Goal: Navigation & Orientation: Find specific page/section

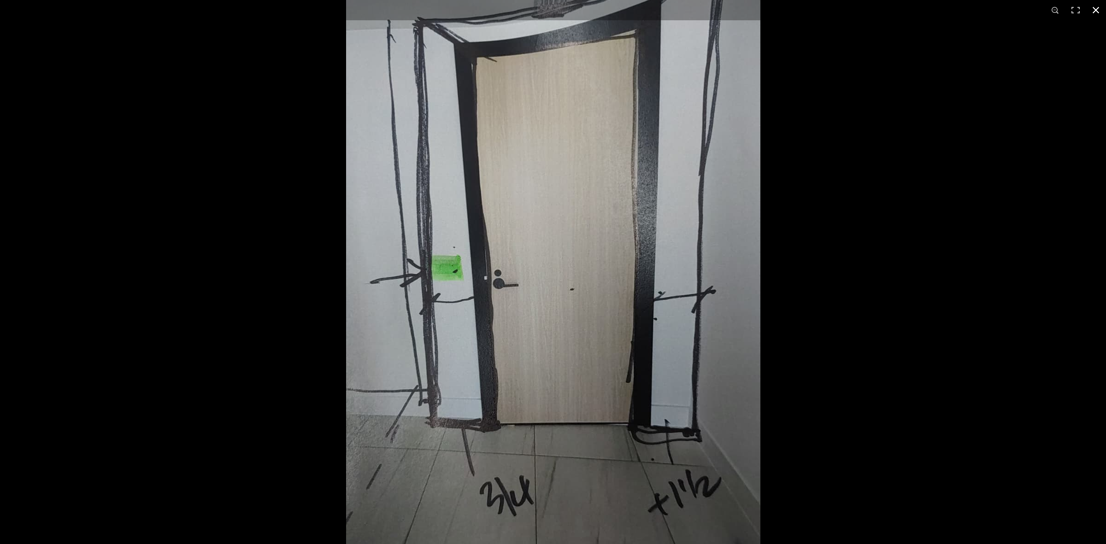
click at [994, 231] on div at bounding box center [899, 197] width 1106 height 544
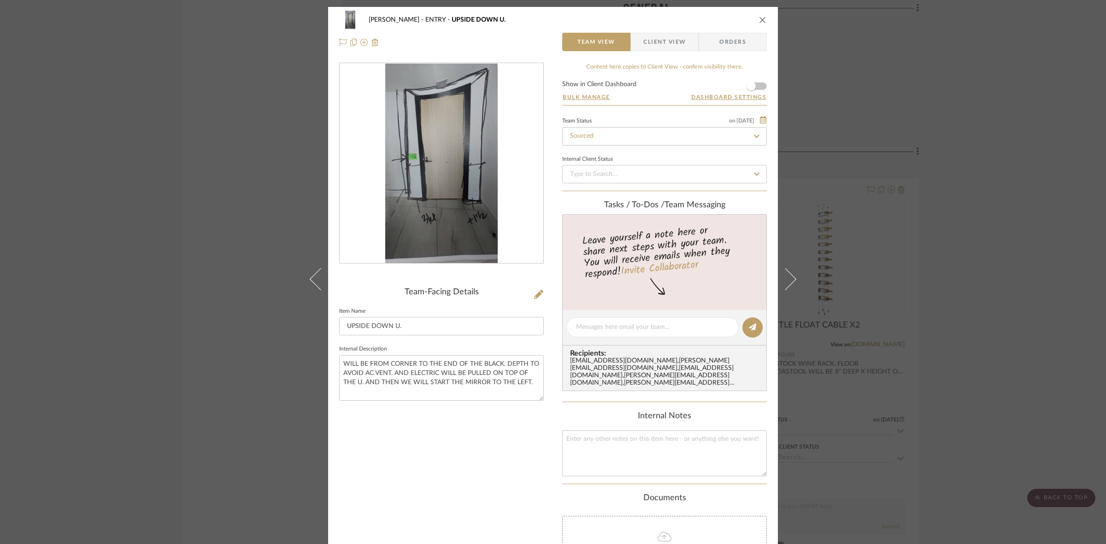
click at [266, 299] on div "[PERSON_NAME] ENTRY UPSIDE DOWN U. Team View Client View Orders Team-Facing Det…" at bounding box center [553, 272] width 1106 height 544
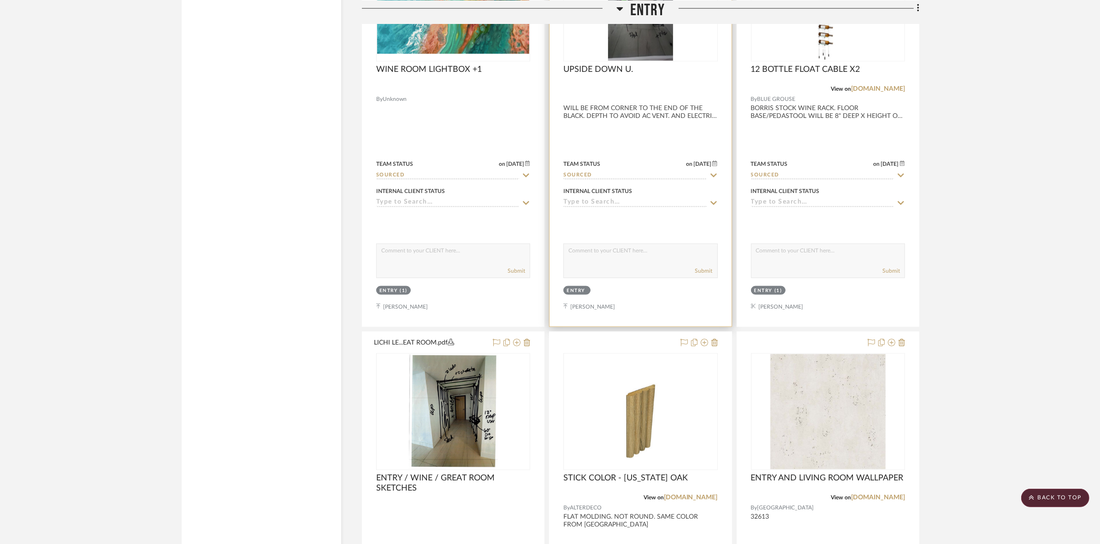
scroll to position [1781, 0]
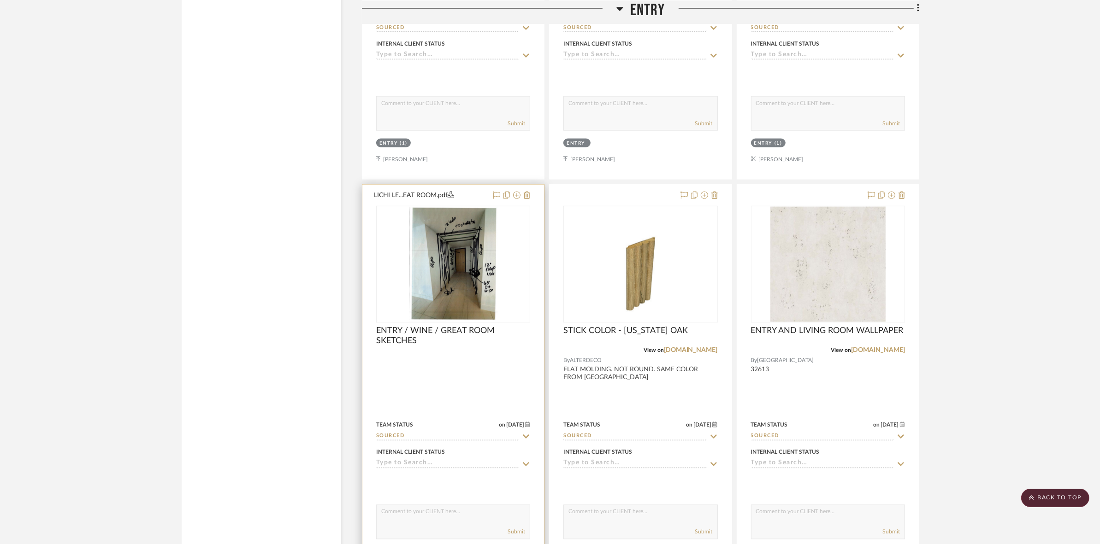
click at [464, 247] on img "0" at bounding box center [453, 264] width 89 height 115
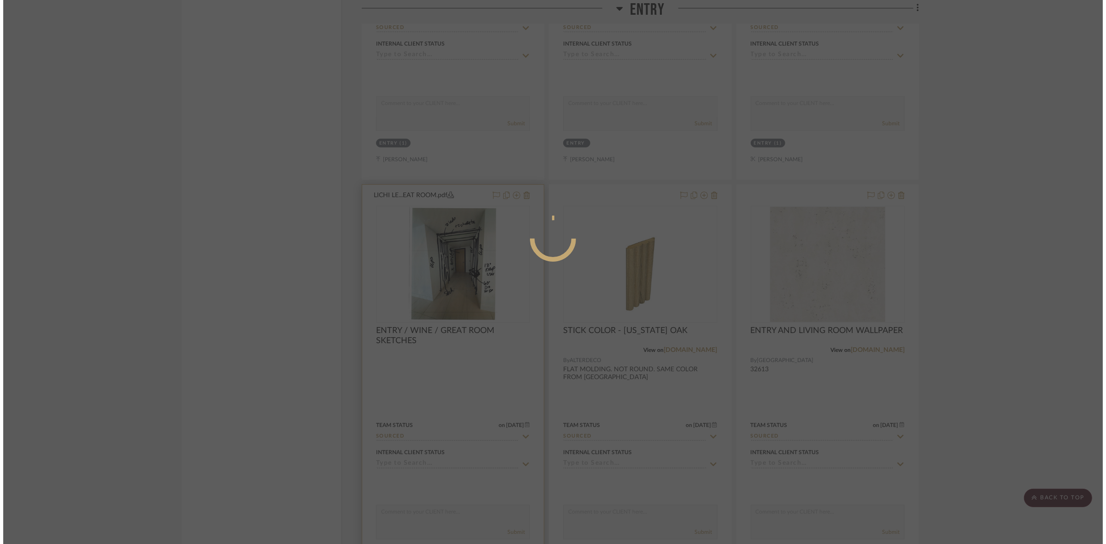
scroll to position [0, 0]
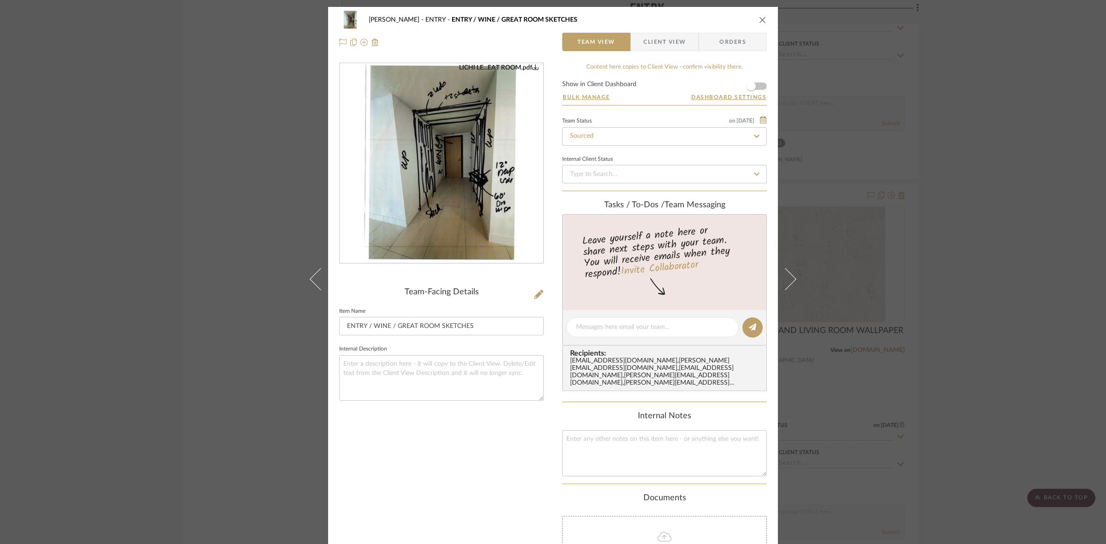
click at [415, 173] on img "0" at bounding box center [441, 164] width 155 height 200
drag, startPoint x: 1011, startPoint y: 173, endPoint x: 938, endPoint y: 186, distance: 73.4
click at [1011, 173] on div "[PERSON_NAME] ENTRY ENTRY / WINE / GREAT ROOM SKETCHES Team View Client View Or…" at bounding box center [553, 272] width 1106 height 544
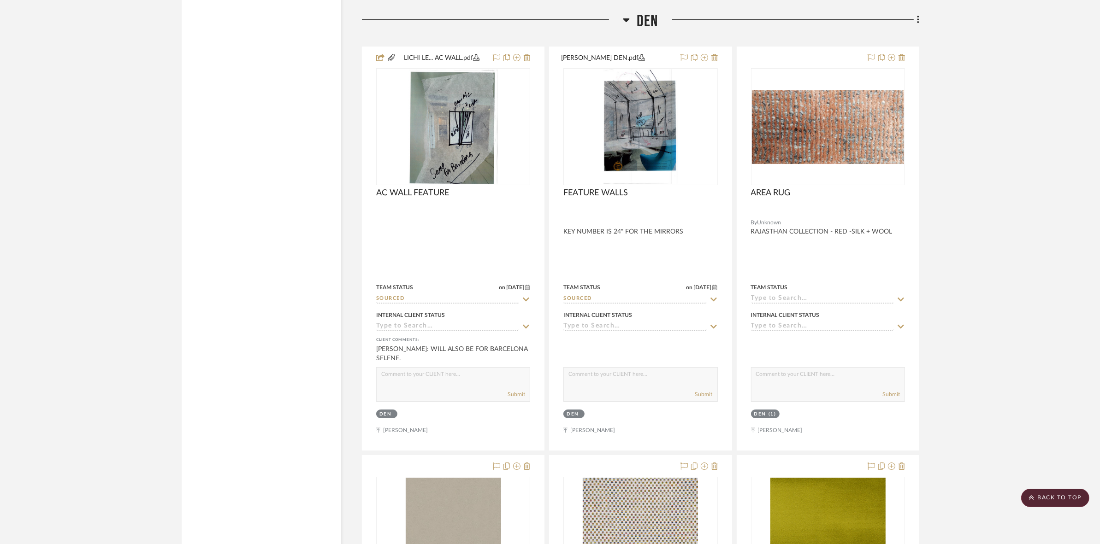
scroll to position [4086, 0]
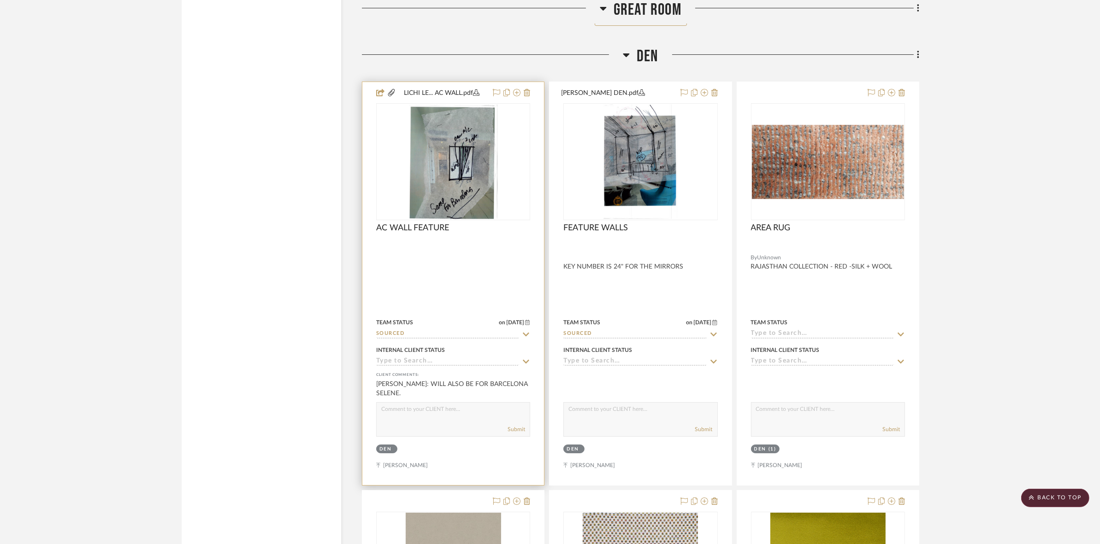
click at [0, 0] on img at bounding box center [0, 0] width 0 height 0
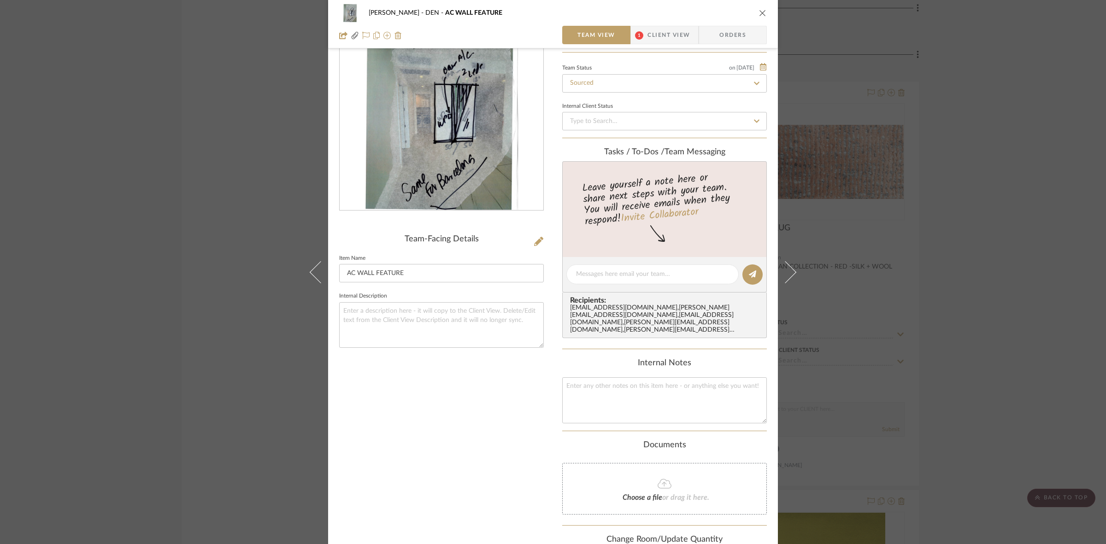
scroll to position [58, 0]
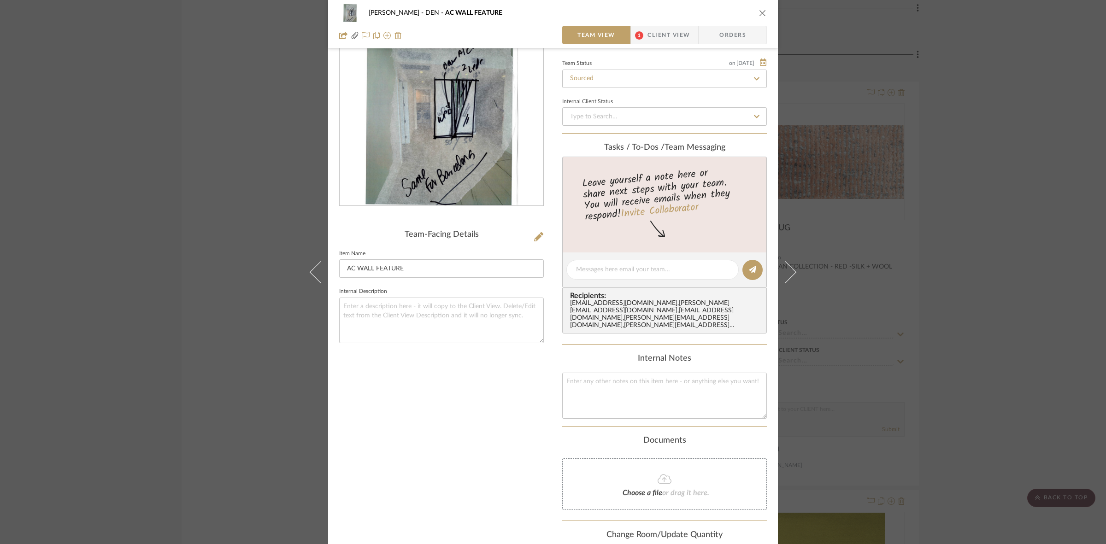
click at [437, 131] on img "0" at bounding box center [441, 106] width 155 height 200
drag, startPoint x: 986, startPoint y: 203, endPoint x: 955, endPoint y: 192, distance: 32.8
click at [982, 200] on div "[PERSON_NAME] DEN AC WALL FEATURE Team View 1 Client View Orders LICHI LE... AC…" at bounding box center [553, 272] width 1106 height 544
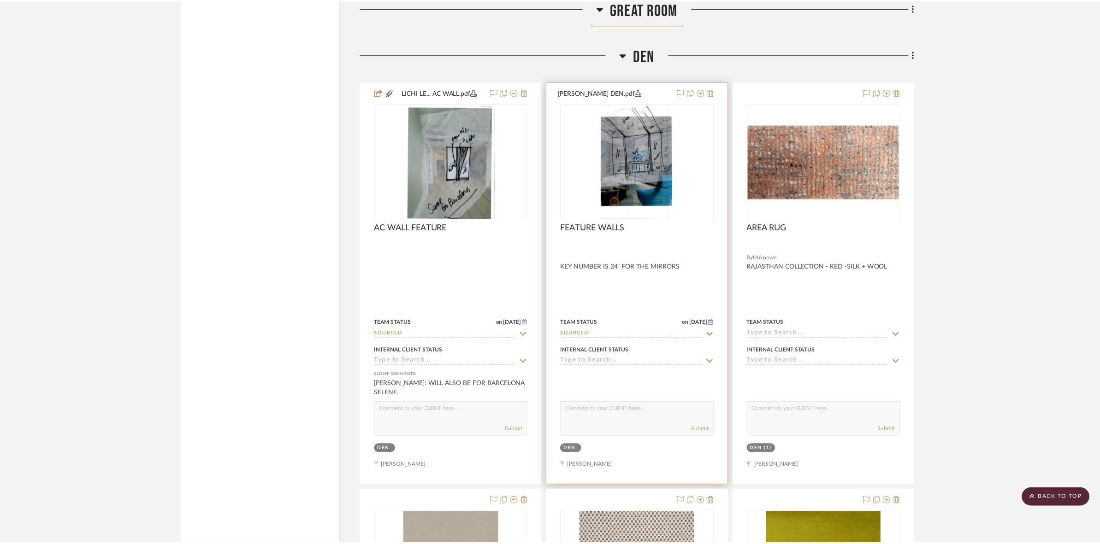
scroll to position [4086, 0]
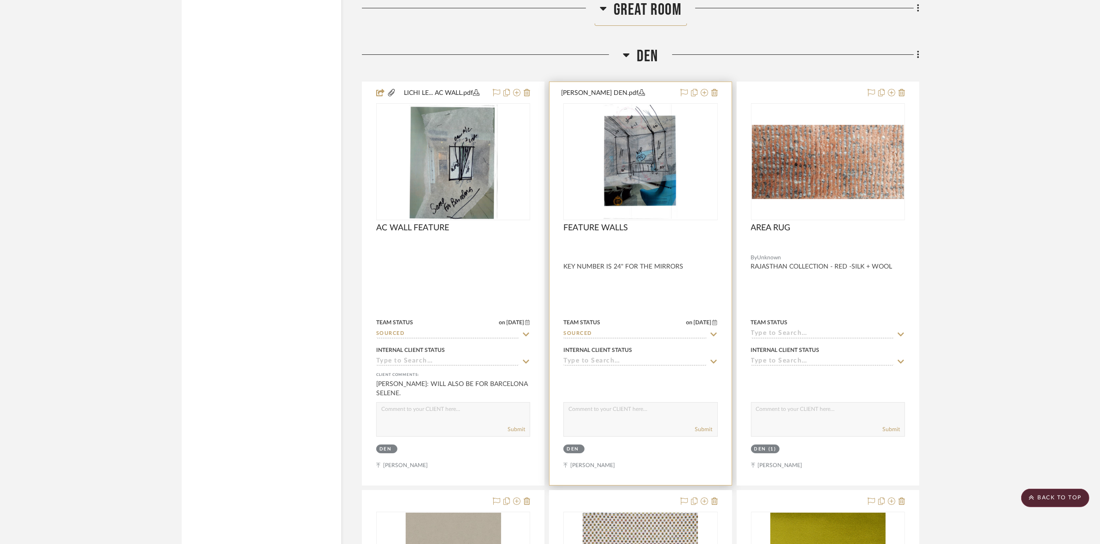
click at [666, 176] on img "0" at bounding box center [640, 161] width 74 height 115
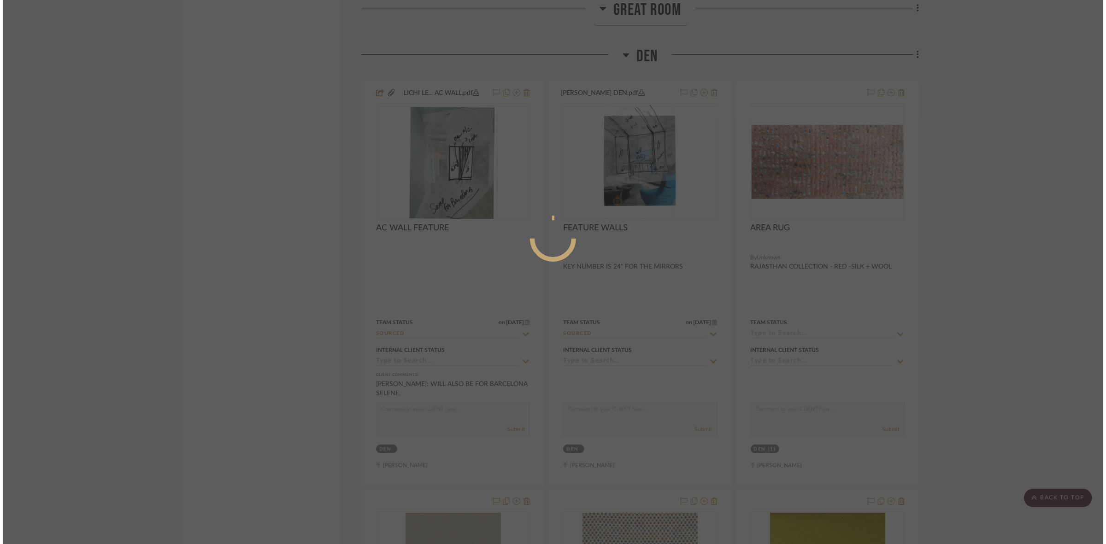
scroll to position [0, 0]
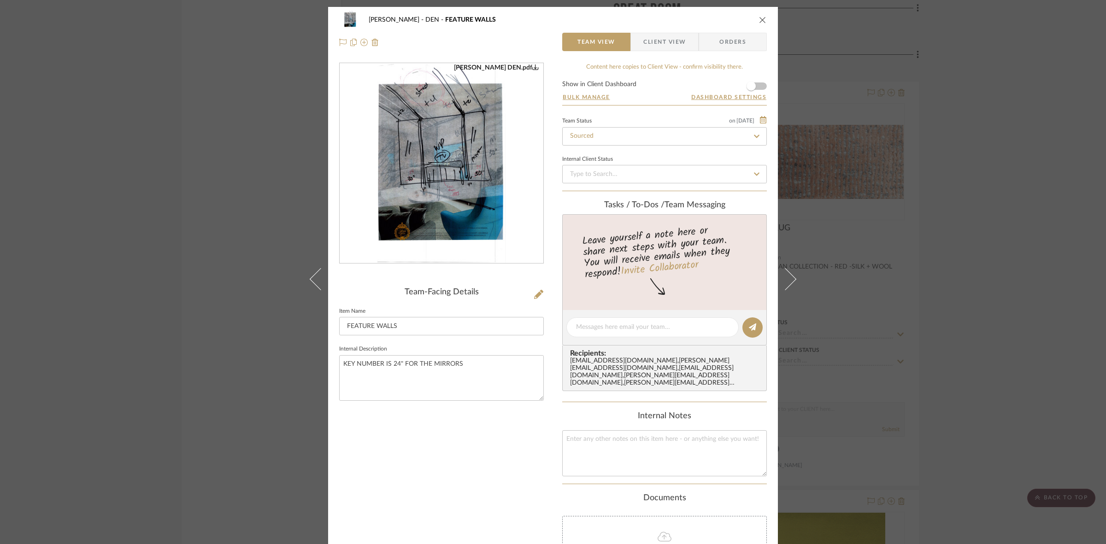
click at [476, 229] on img "0" at bounding box center [442, 164] width 130 height 200
click at [128, 259] on div "[PERSON_NAME] DEN FEATURE WALLS Team View Client View Orders [PERSON_NAME] DEN.…" at bounding box center [553, 272] width 1106 height 544
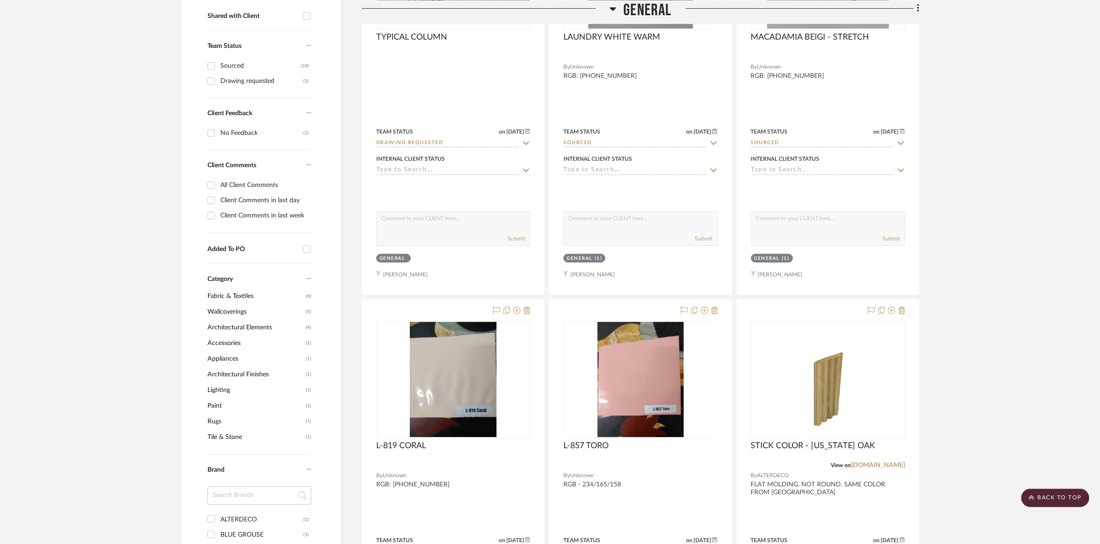
scroll to position [399, 0]
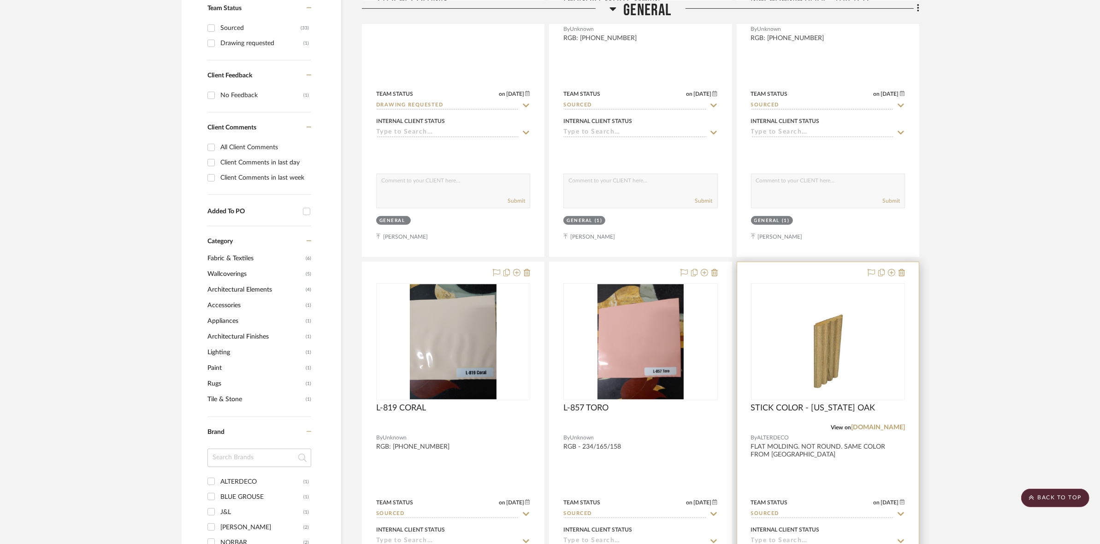
click at [0, 0] on div at bounding box center [0, 0] width 0 height 0
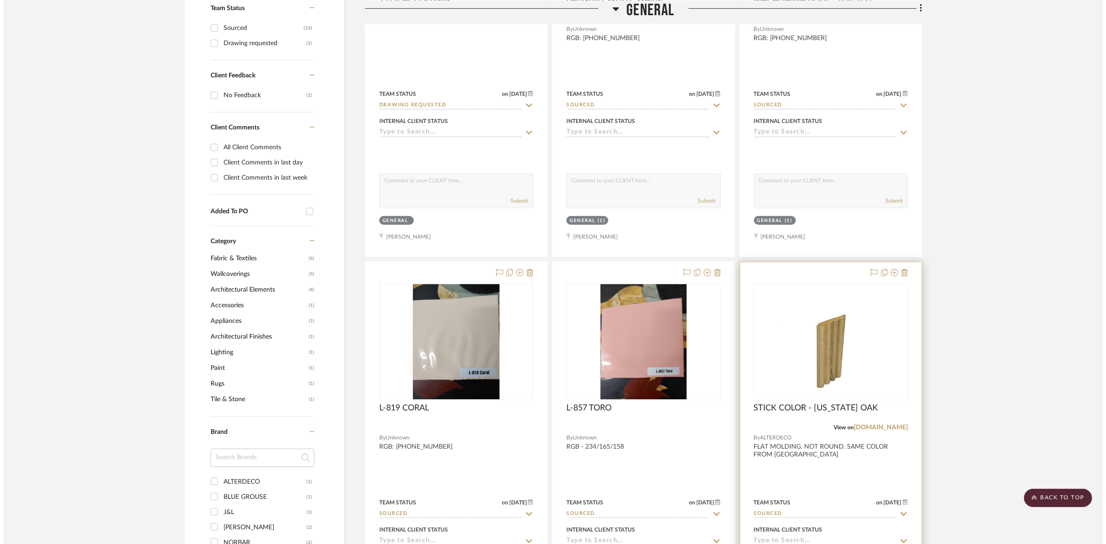
scroll to position [0, 0]
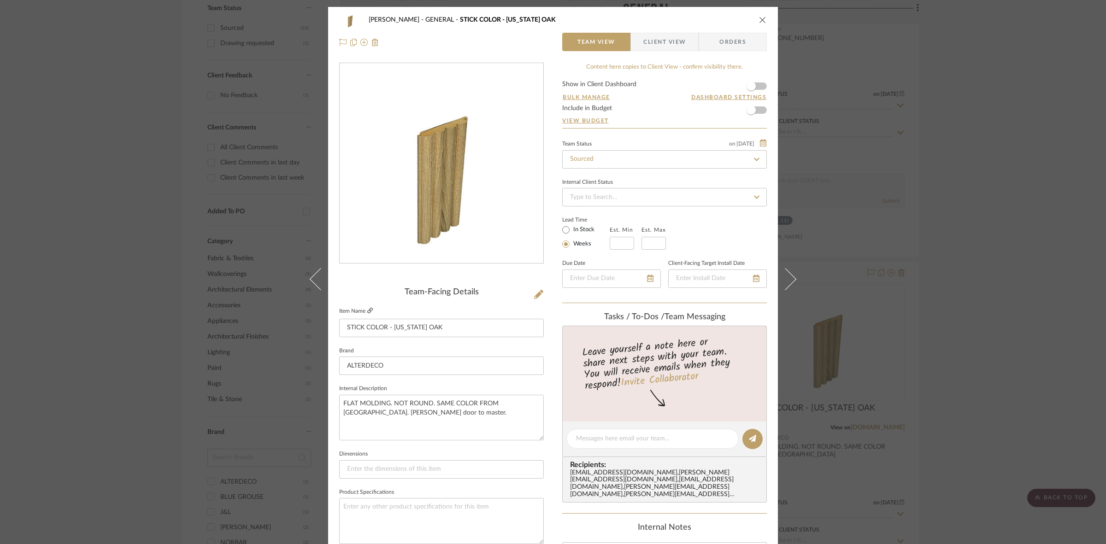
click at [369, 311] on icon at bounding box center [370, 311] width 6 height 6
drag, startPoint x: 68, startPoint y: 106, endPoint x: 289, endPoint y: 253, distance: 265.4
click at [68, 108] on div "[PERSON_NAME] GENERAL STICK COLOR - [US_STATE] OAK Team View Client View Orders…" at bounding box center [553, 272] width 1106 height 544
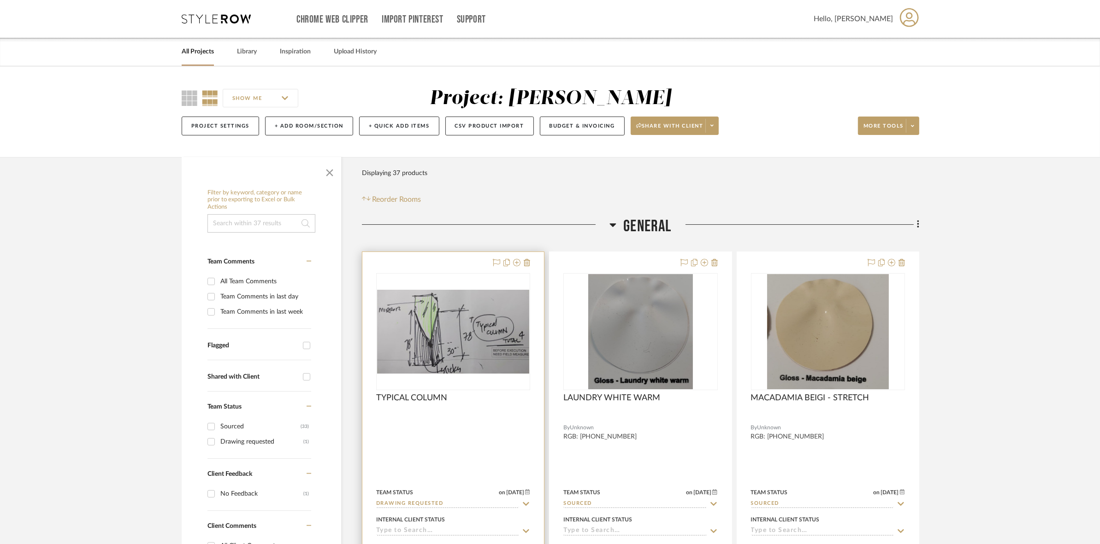
drag, startPoint x: 411, startPoint y: 287, endPoint x: 406, endPoint y: 282, distance: 6.9
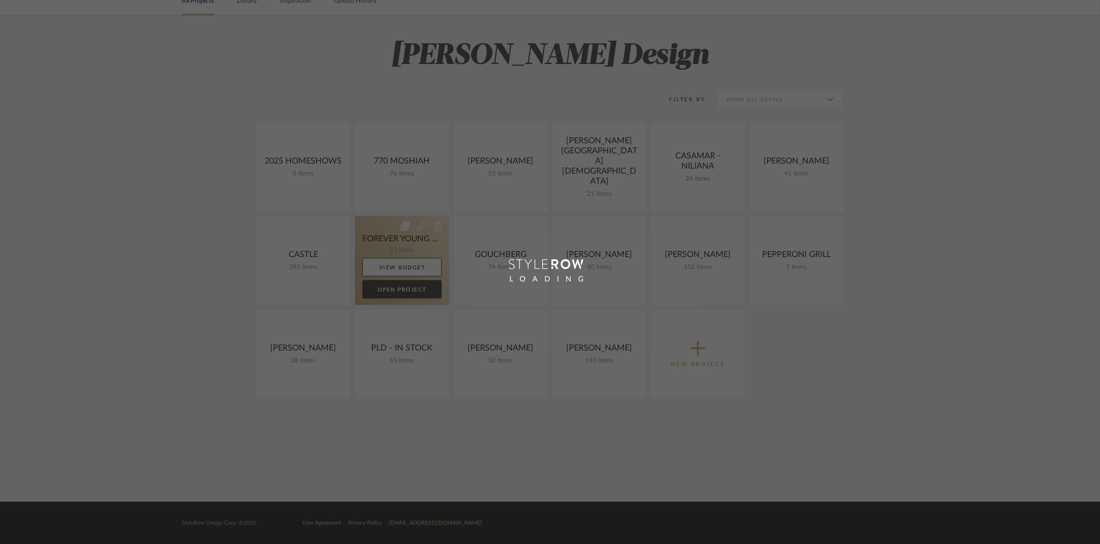
scroll to position [51, 0]
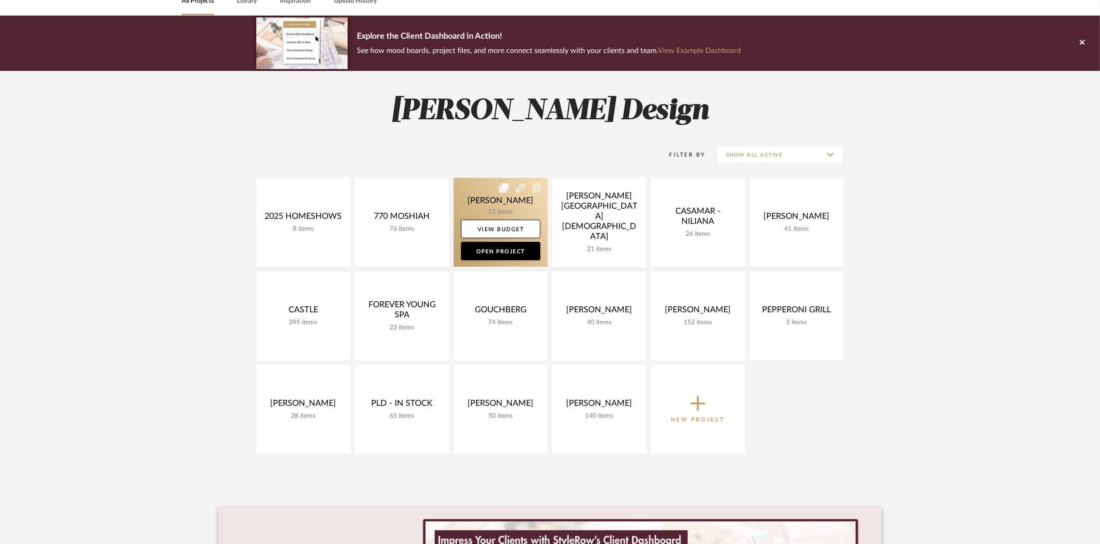
click at [463, 201] on link at bounding box center [500, 222] width 94 height 89
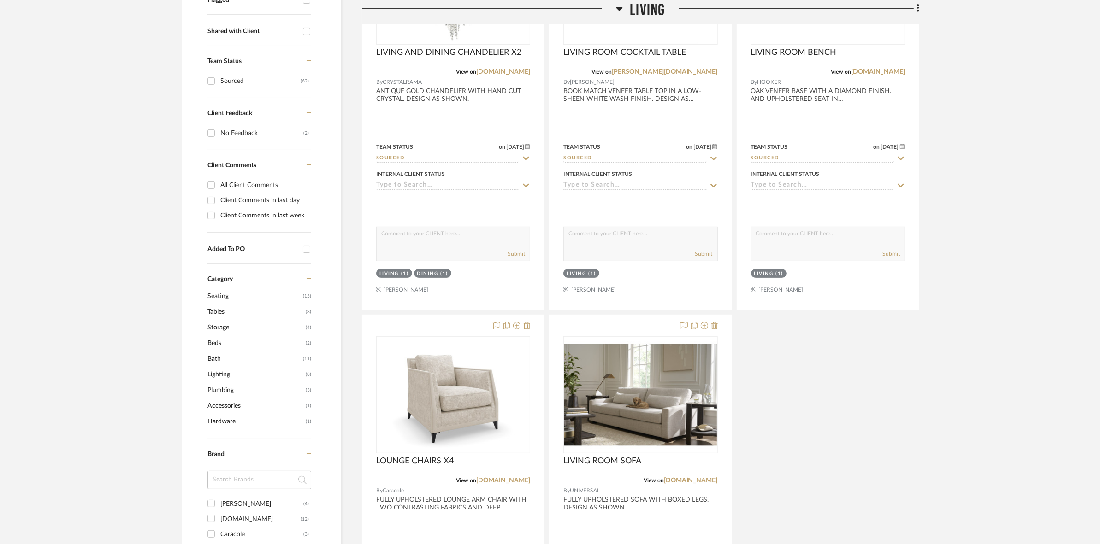
scroll to position [691, 0]
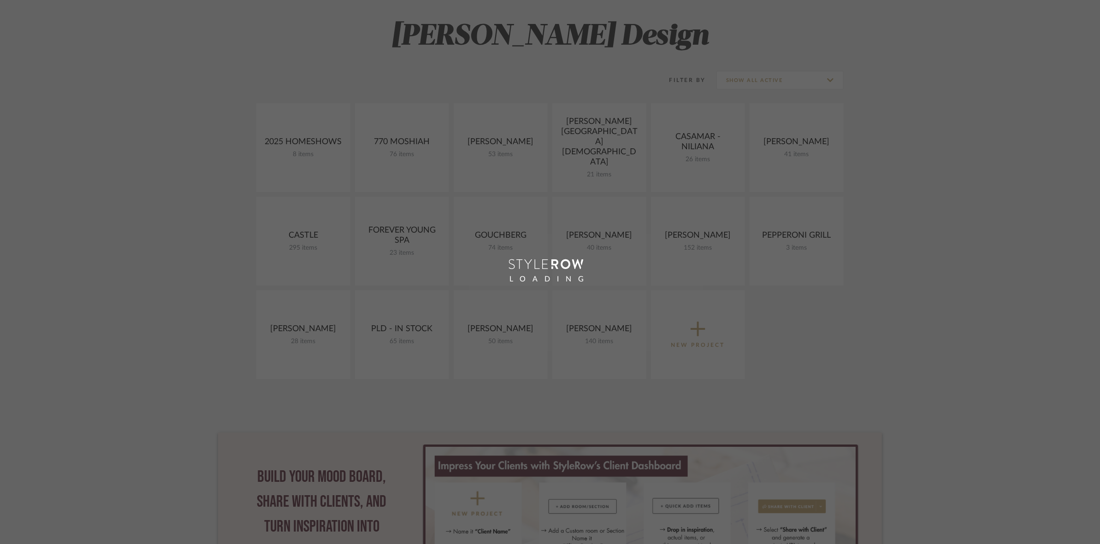
scroll to position [51, 0]
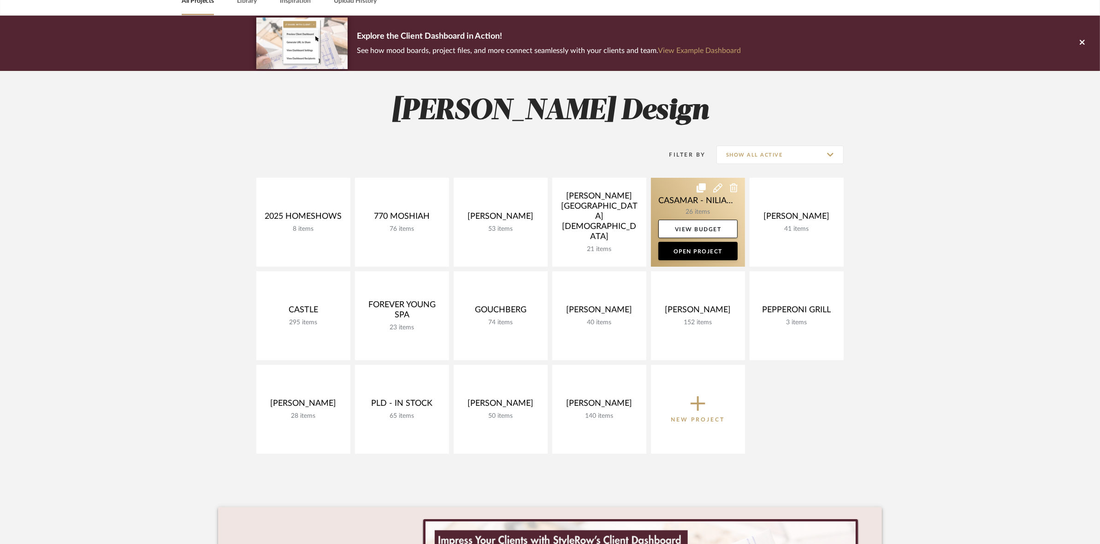
click at [671, 203] on link at bounding box center [698, 222] width 94 height 89
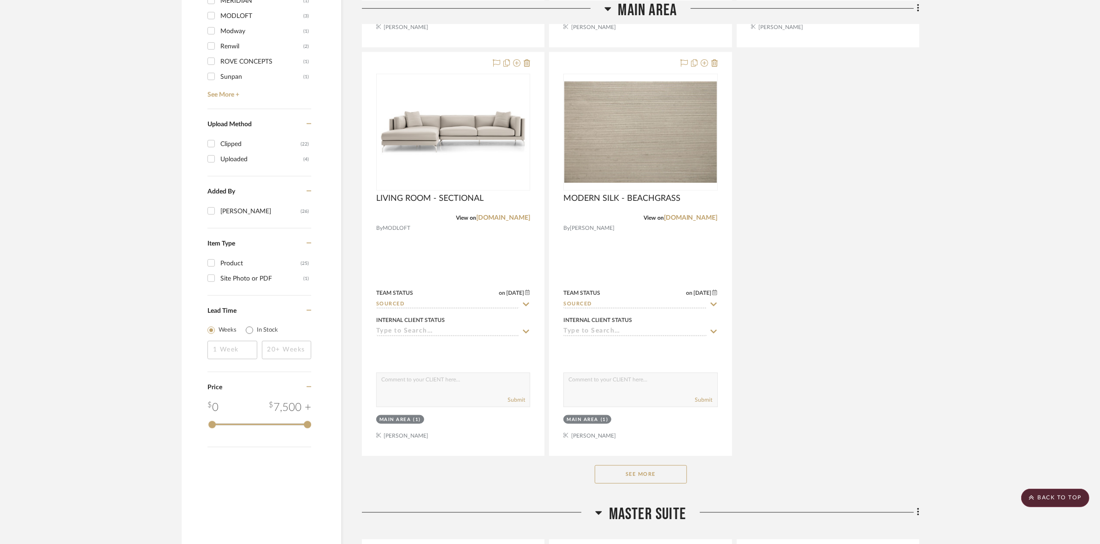
scroll to position [1267, 0]
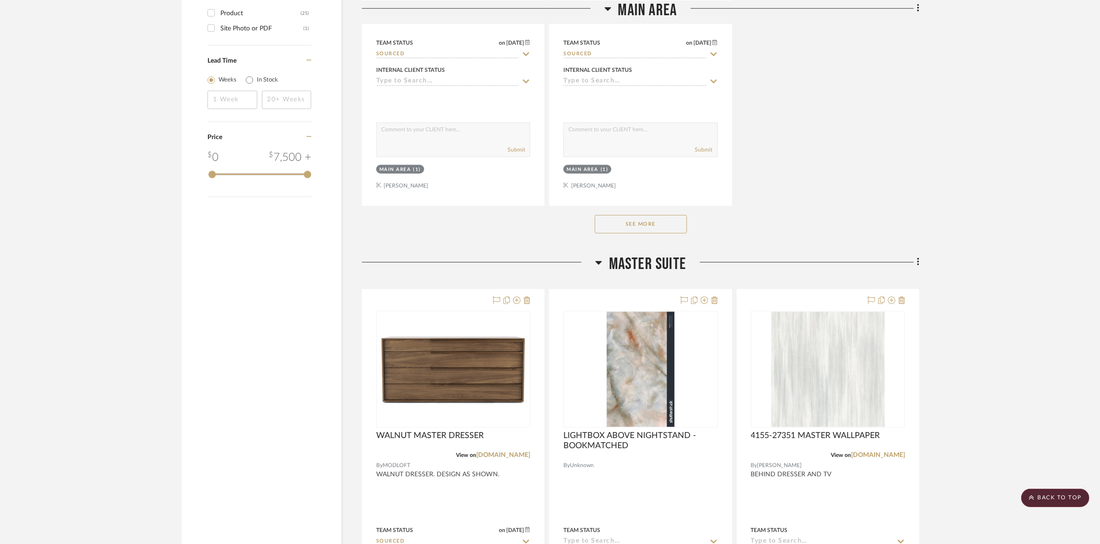
drag, startPoint x: 650, startPoint y: 223, endPoint x: 733, endPoint y: 219, distance: 83.0
click at [651, 222] on button "See More" at bounding box center [641, 224] width 92 height 18
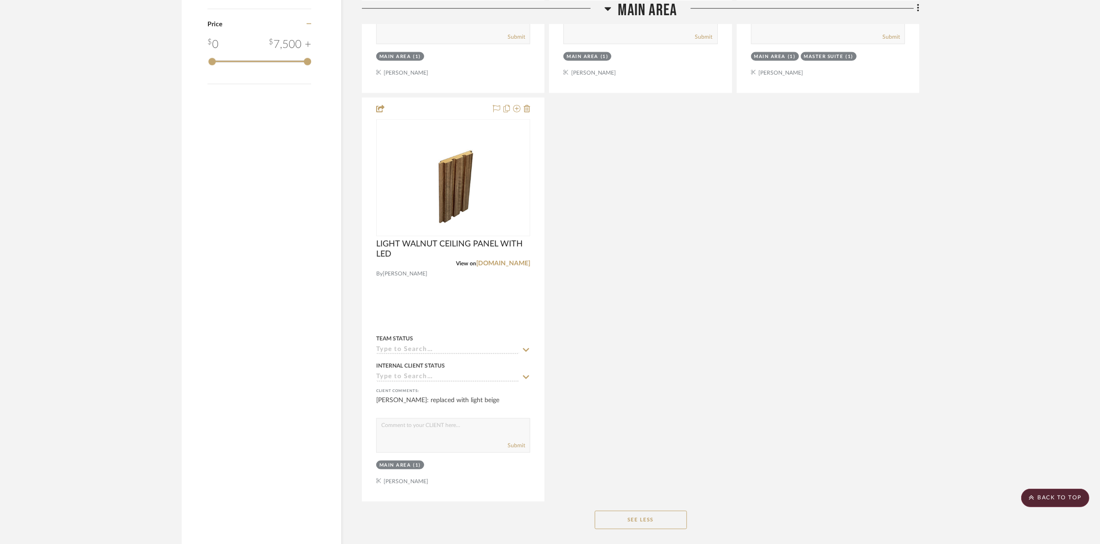
scroll to position [1383, 0]
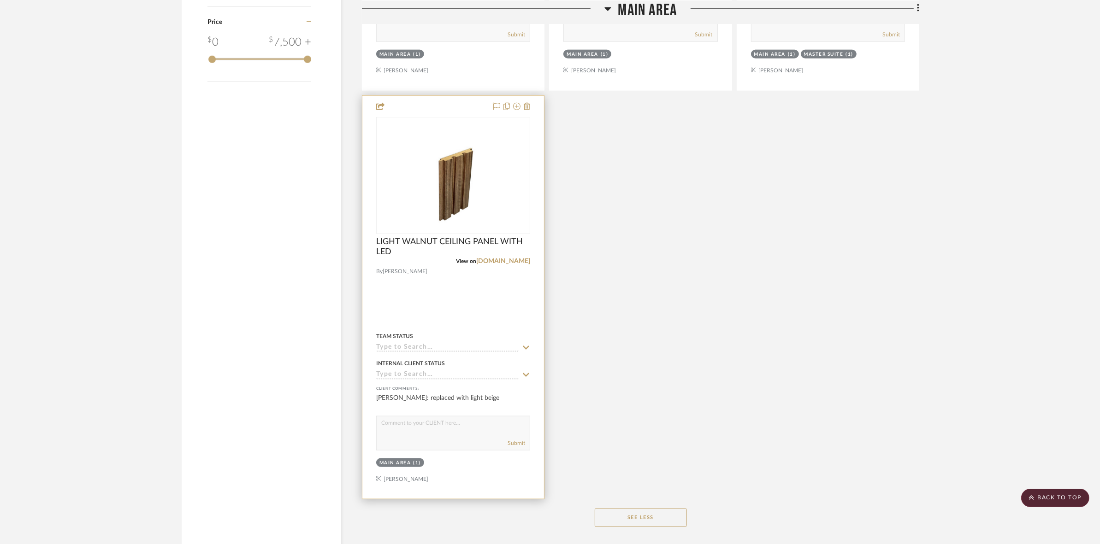
click at [462, 201] on img "0" at bounding box center [453, 175] width 92 height 115
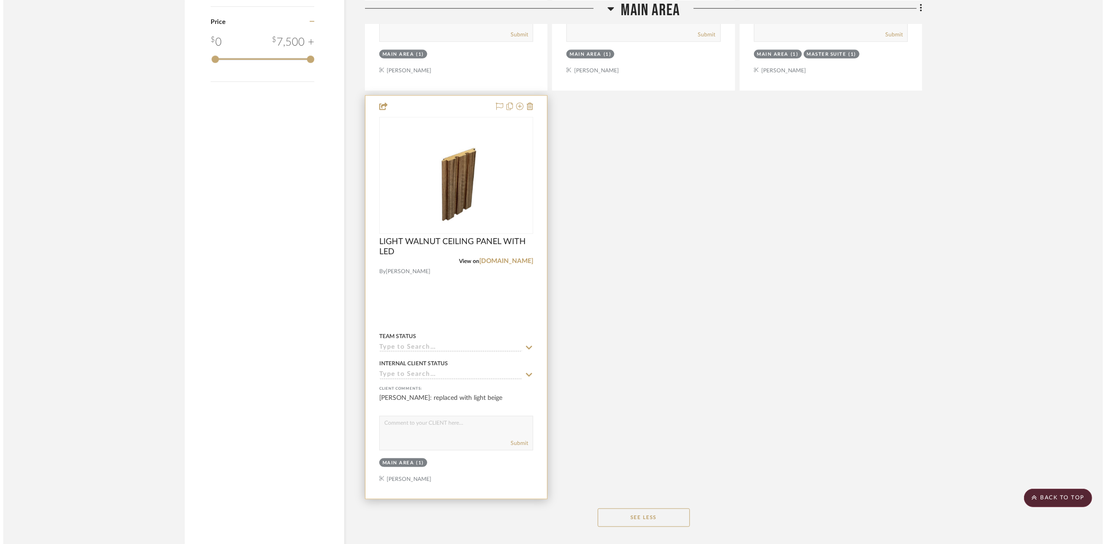
scroll to position [0, 0]
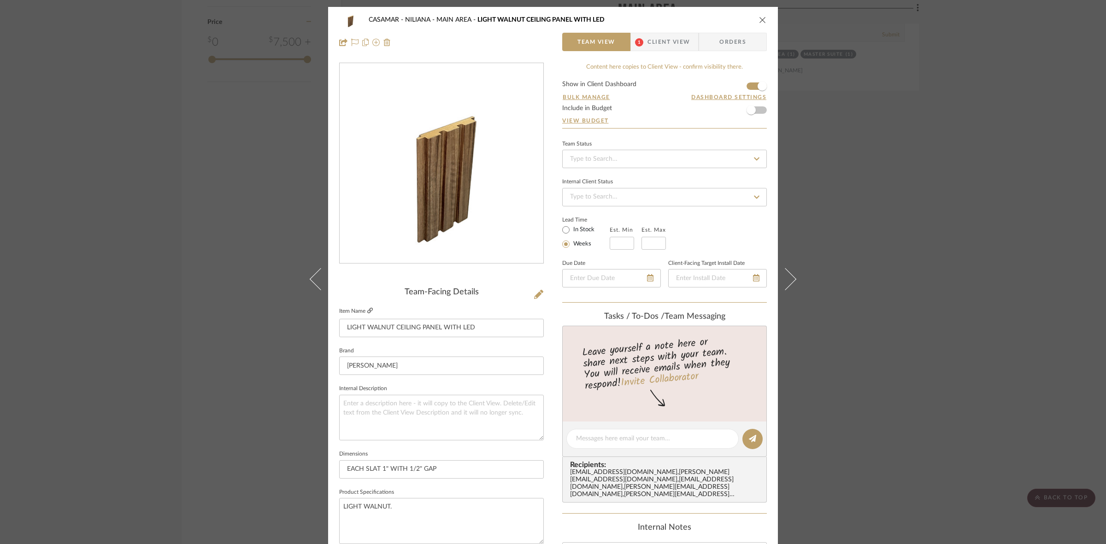
click at [368, 309] on icon at bounding box center [370, 311] width 6 height 6
click at [134, 37] on div "CASAMAR - NILIANA MAIN AREA LIGHT WALNUT CEILING PANEL WITH LED Team View 1 Cli…" at bounding box center [553, 272] width 1106 height 544
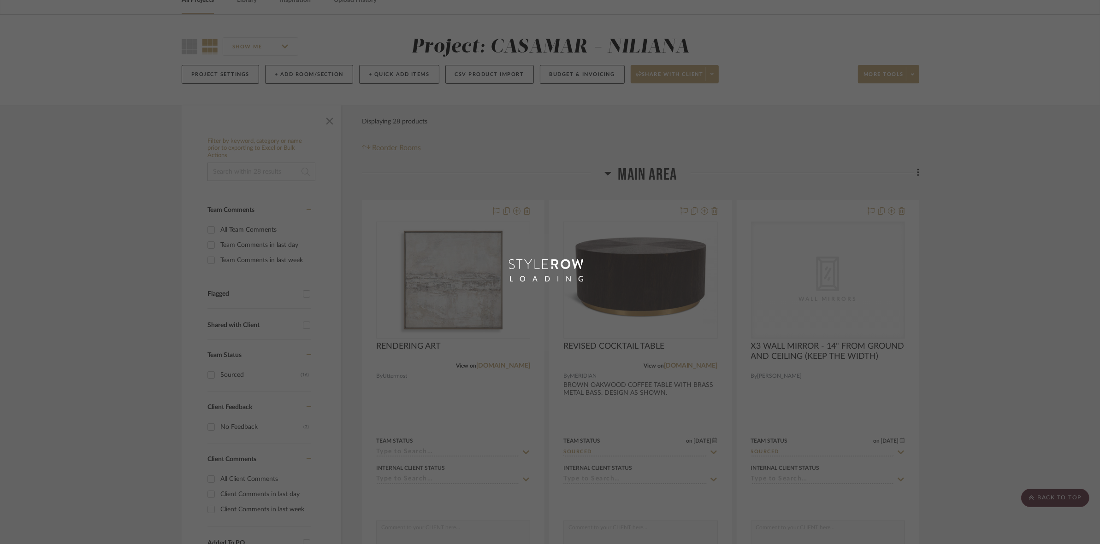
scroll to position [51, 0]
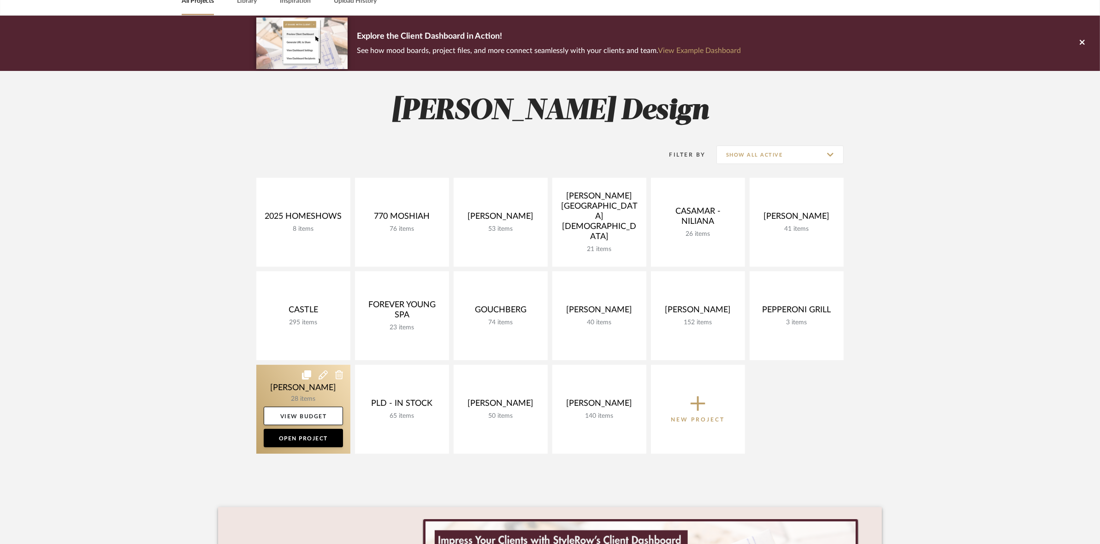
click at [292, 384] on link at bounding box center [303, 409] width 94 height 89
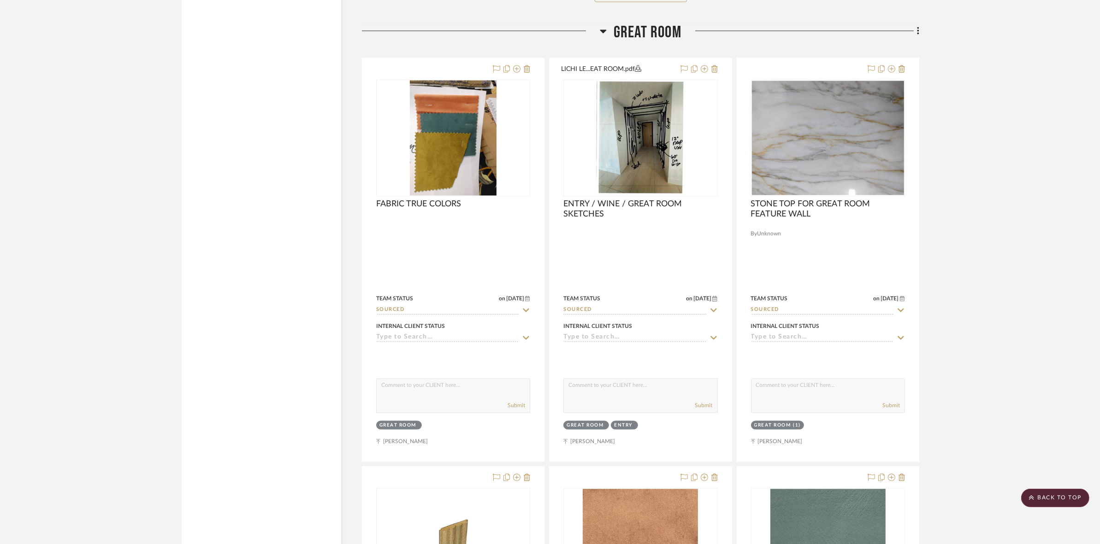
scroll to position [2362, 0]
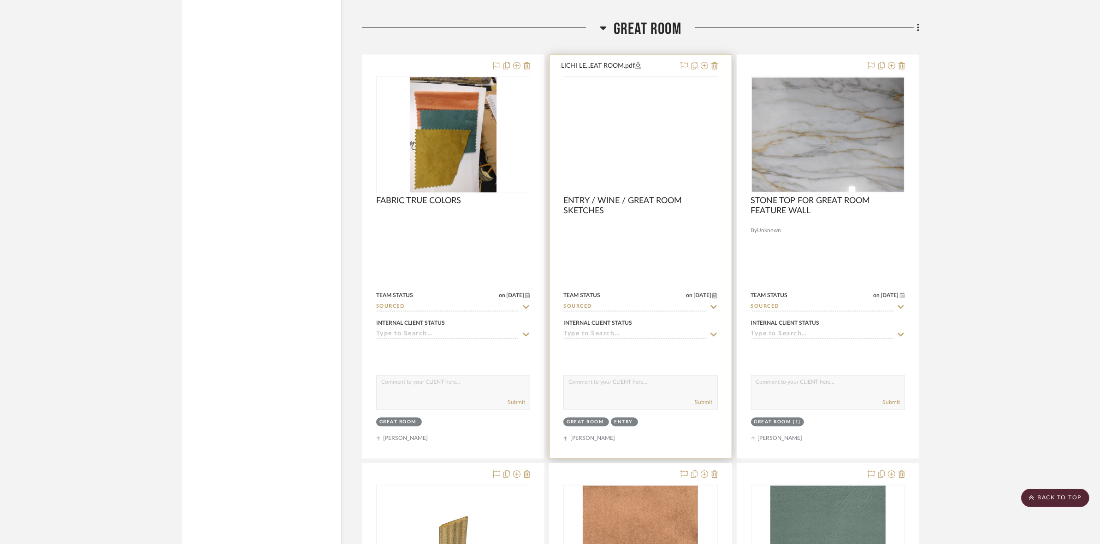
click at [0, 0] on img at bounding box center [0, 0] width 0 height 0
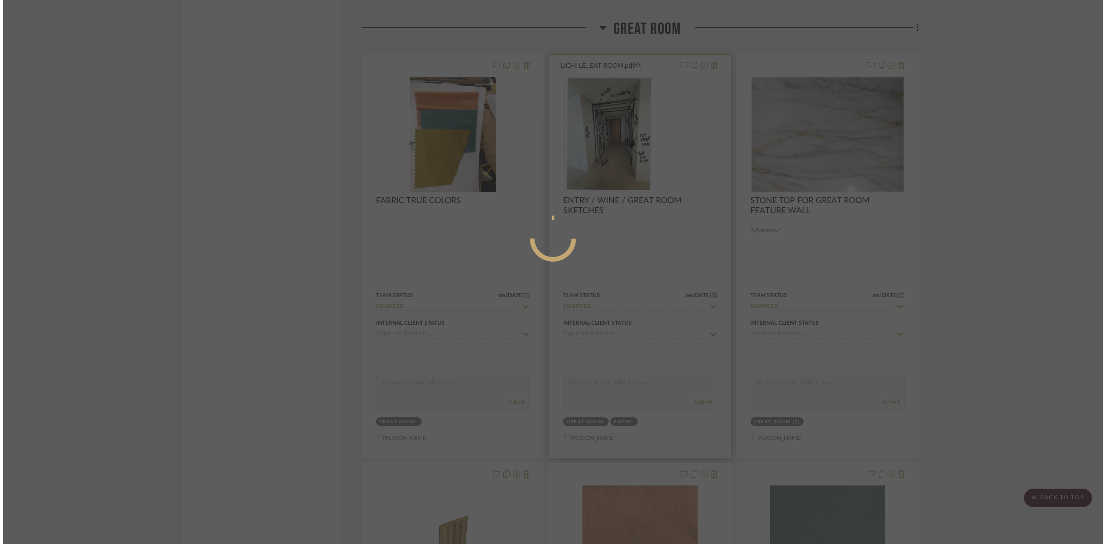
scroll to position [0, 0]
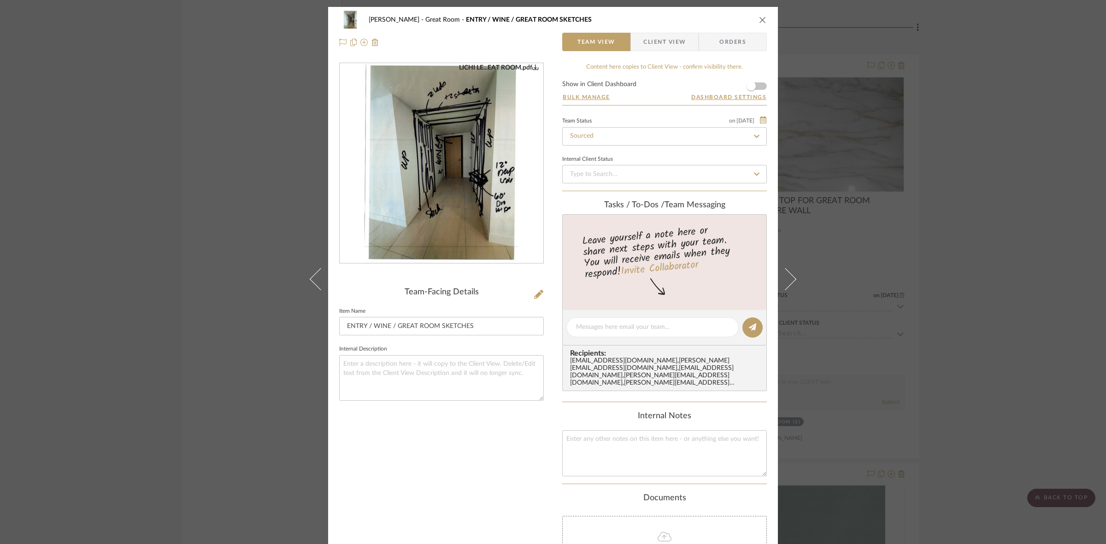
click at [353, 242] on div "LICHI LE...EAT ROOM.pdf" at bounding box center [442, 164] width 204 height 200
click at [431, 200] on img "0" at bounding box center [441, 164] width 155 height 200
